Goal: Communication & Community: Answer question/provide support

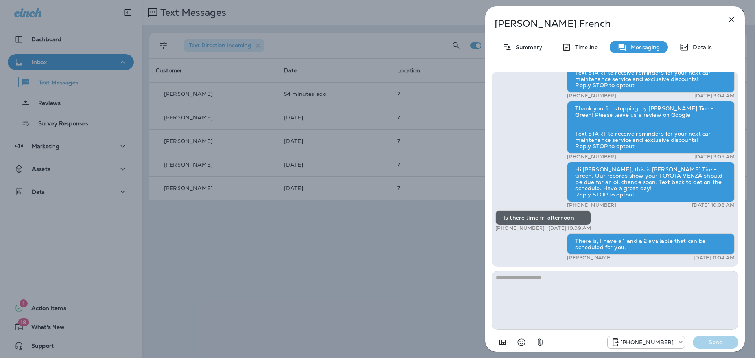
click at [422, 227] on div "[PERSON_NAME] Summary Timeline Messaging Details Hi [PERSON_NAME], this is [PER…" at bounding box center [377, 179] width 755 height 358
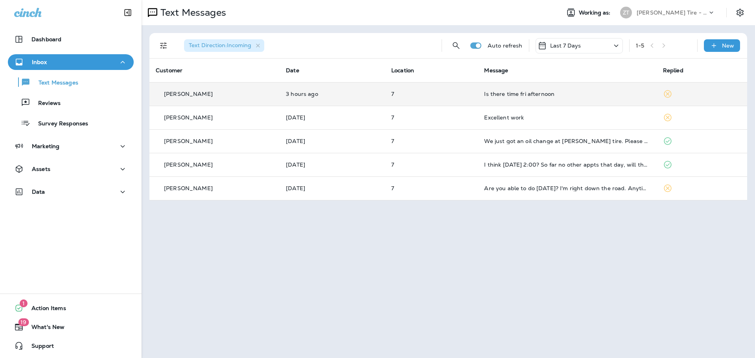
click at [558, 97] on td "Is there time fri afternoon" at bounding box center [567, 94] width 178 height 24
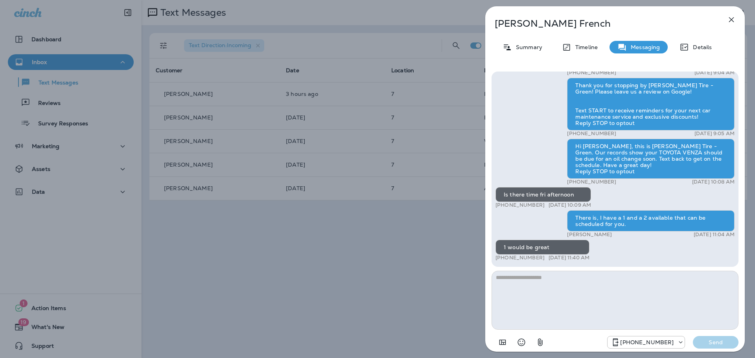
click at [524, 289] on textarea at bounding box center [614, 300] width 247 height 59
click at [532, 274] on textarea "**********" at bounding box center [614, 300] width 247 height 59
type textarea "**********"
click at [718, 343] on p "Send" at bounding box center [715, 342] width 33 height 7
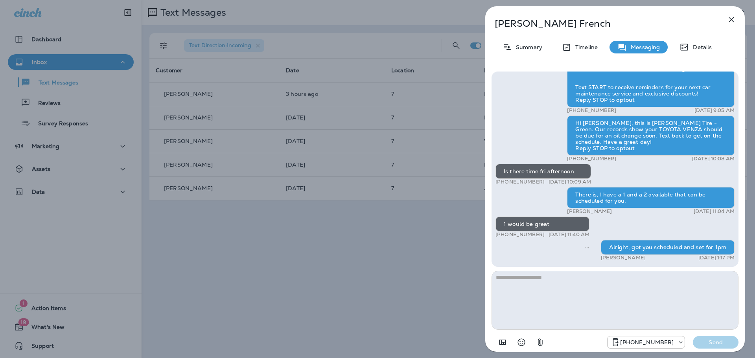
drag, startPoint x: 459, startPoint y: 233, endPoint x: 443, endPoint y: 235, distance: 16.3
click at [456, 233] on div "[PERSON_NAME] Summary Timeline Messaging Details Hi [PERSON_NAME], this is [PER…" at bounding box center [377, 179] width 755 height 358
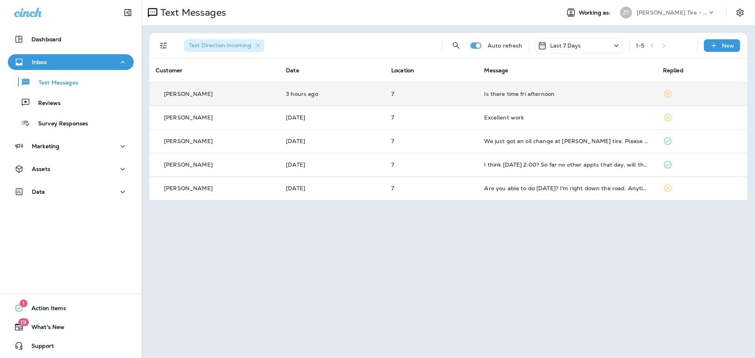
click at [484, 95] on div "Is there time fri afternoon" at bounding box center [567, 94] width 166 height 6
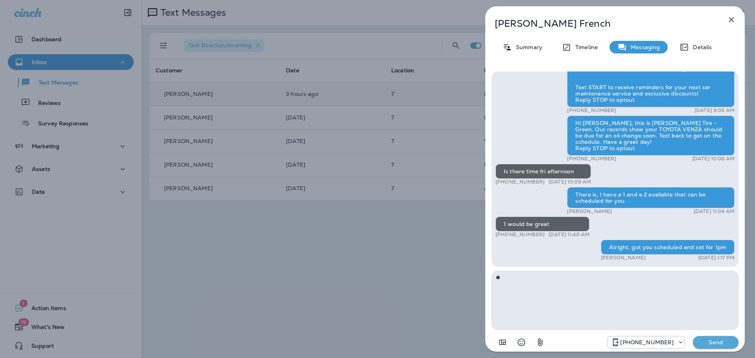
type textarea "*"
click at [456, 273] on div "[PERSON_NAME] Summary Timeline Messaging Details Hi [PERSON_NAME], this is [PER…" at bounding box center [377, 179] width 755 height 358
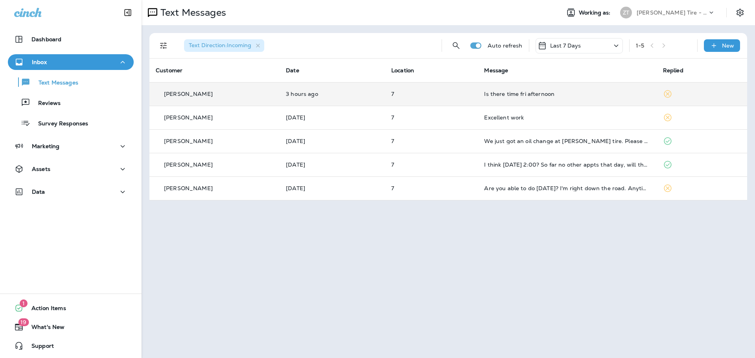
click at [665, 7] on div "[PERSON_NAME] Tire - Green" at bounding box center [671, 13] width 71 height 12
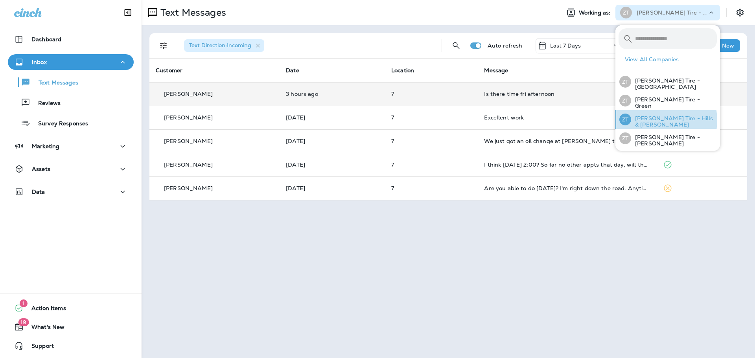
click at [655, 119] on p "[PERSON_NAME] Tire - Hills & [PERSON_NAME]" at bounding box center [674, 121] width 86 height 13
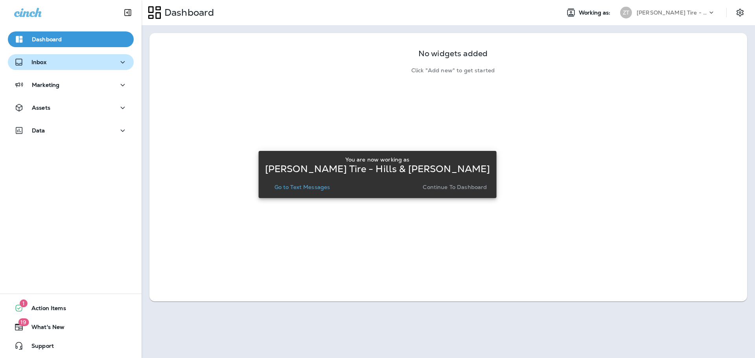
click at [33, 56] on button "Inbox" at bounding box center [71, 62] width 126 height 16
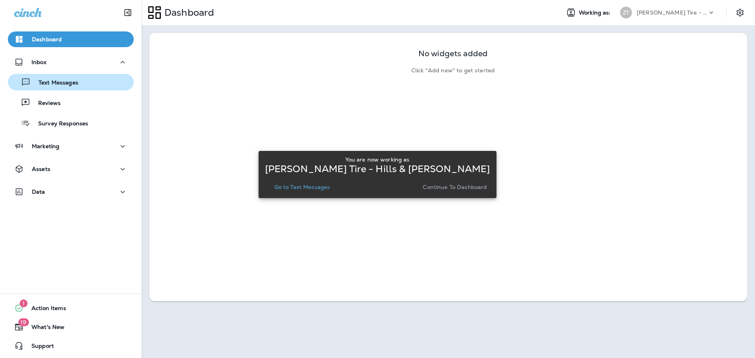
click at [42, 80] on p "Text Messages" at bounding box center [55, 82] width 48 height 7
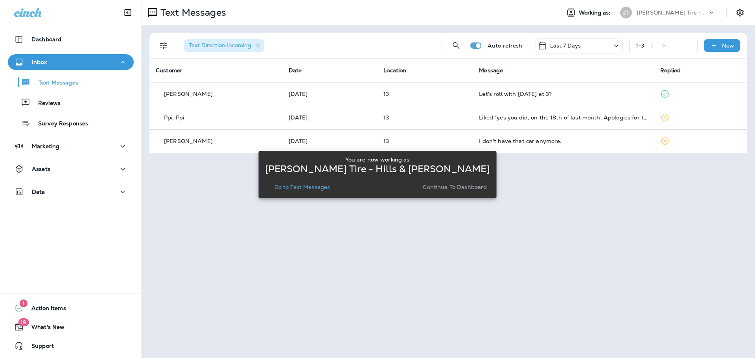
click at [657, 18] on div "[PERSON_NAME] Tire - Hills & [PERSON_NAME]" at bounding box center [671, 13] width 71 height 12
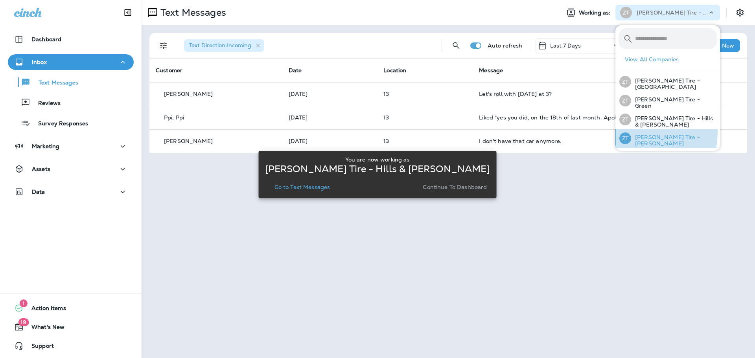
click at [634, 131] on div "[PERSON_NAME] Tire - [PERSON_NAME]" at bounding box center [668, 138] width 104 height 19
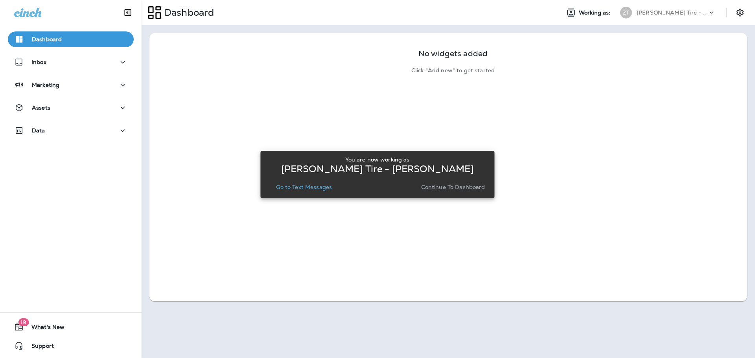
click at [422, 186] on p "Continue to Dashboard" at bounding box center [453, 187] width 64 height 6
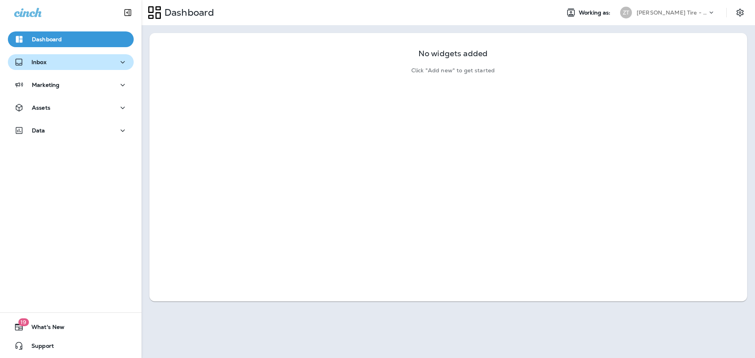
click at [46, 57] on button "Inbox" at bounding box center [71, 62] width 126 height 16
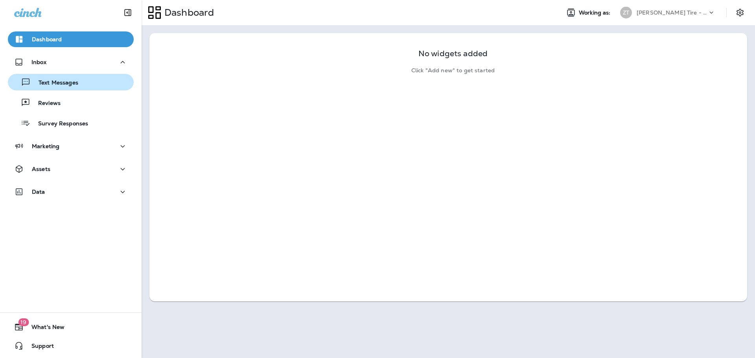
click at [53, 89] on button "Text Messages" at bounding box center [71, 82] width 126 height 17
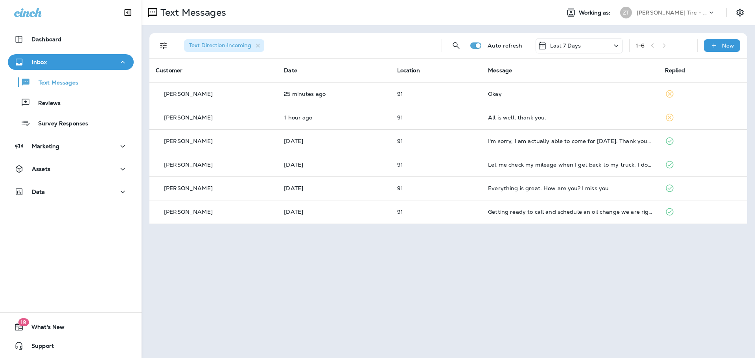
click at [663, 17] on div "[PERSON_NAME] Tire - [PERSON_NAME]" at bounding box center [671, 13] width 71 height 12
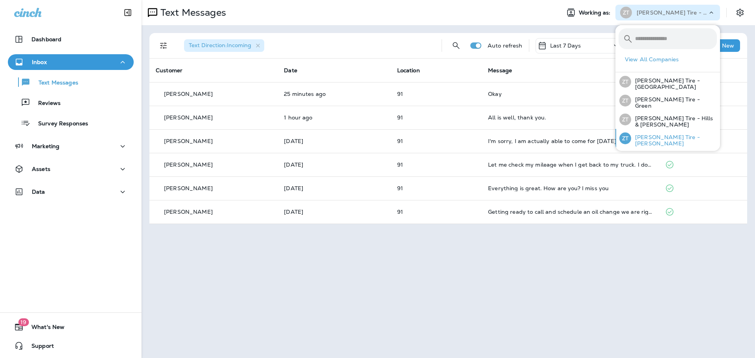
click at [637, 134] on div "[PERSON_NAME] Tire - [PERSON_NAME]" at bounding box center [668, 138] width 104 height 19
click at [654, 84] on p "[PERSON_NAME] Tire - [GEOGRAPHIC_DATA]" at bounding box center [674, 83] width 86 height 13
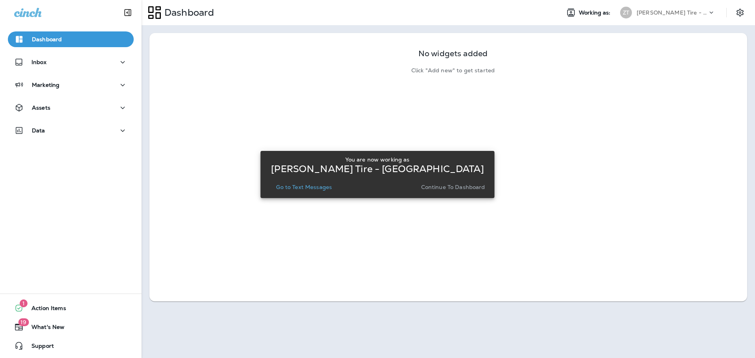
click at [439, 186] on p "Continue to Dashboard" at bounding box center [453, 187] width 64 height 6
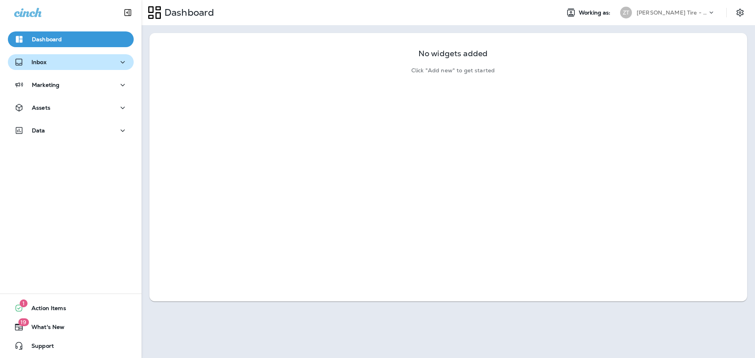
click at [62, 58] on div "Inbox" at bounding box center [70, 62] width 113 height 10
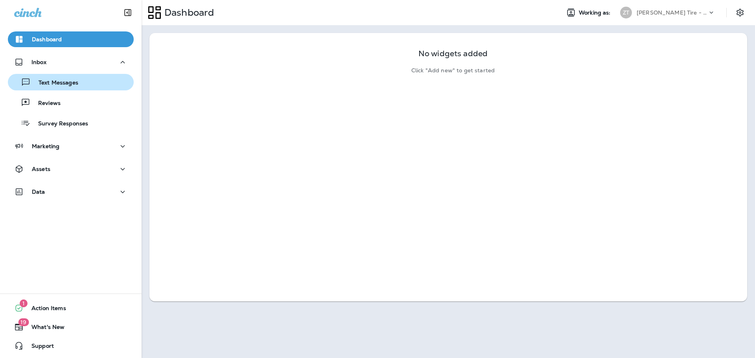
click at [64, 83] on p "Text Messages" at bounding box center [55, 82] width 48 height 7
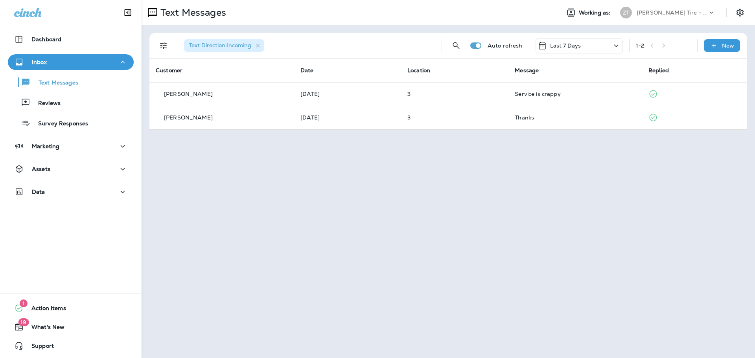
click at [594, 162] on div "Text Messages Working as: [PERSON_NAME] Tire - [GEOGRAPHIC_DATA] Mall Text Dire…" at bounding box center [447, 179] width 613 height 358
